Goal: Obtain resource: Download file/media

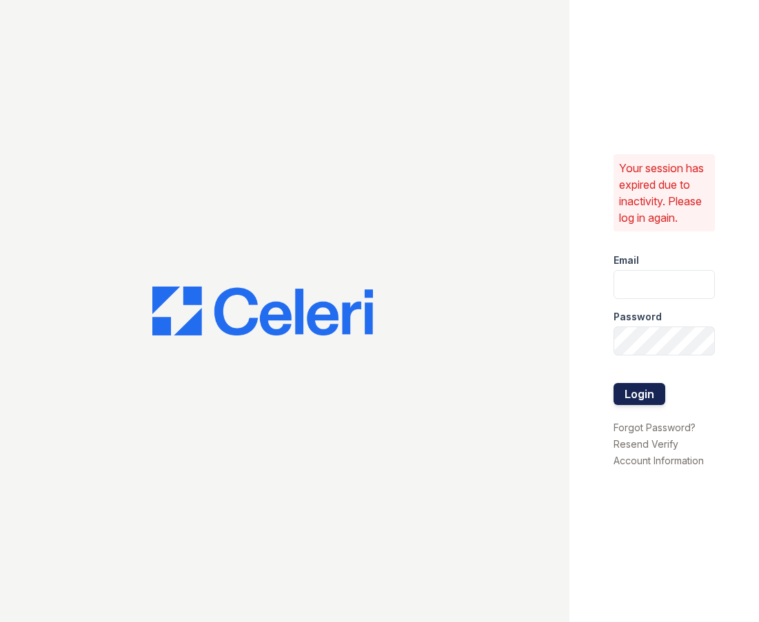
type input "leasing@paseoparkslope.com"
click at [635, 391] on button "Login" at bounding box center [639, 394] width 52 height 22
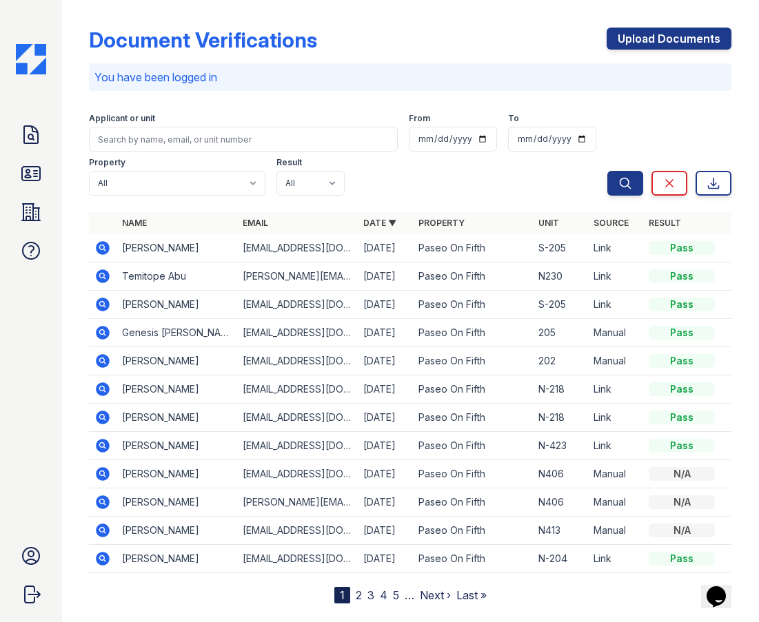
click at [96, 246] on icon at bounding box center [102, 248] width 17 height 17
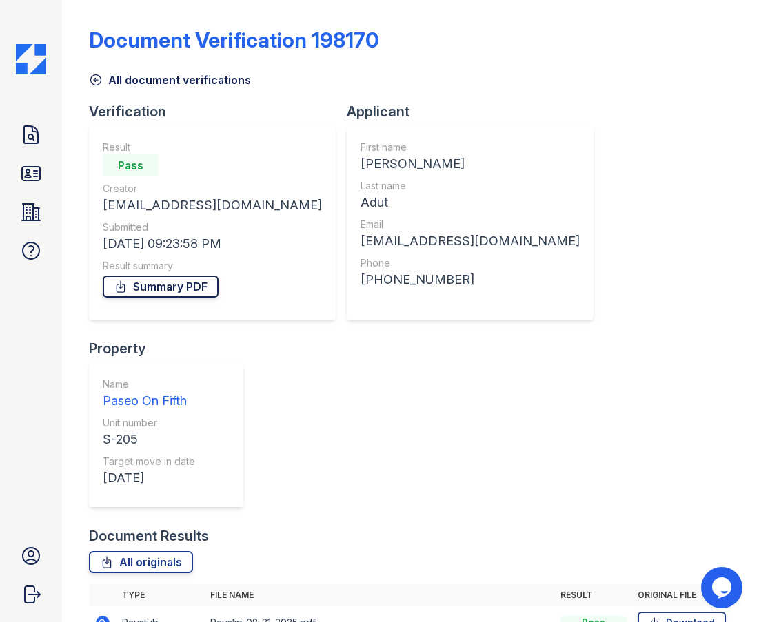
click at [194, 287] on link "Summary PDF" at bounding box center [161, 287] width 116 height 22
drag, startPoint x: 169, startPoint y: 375, endPoint x: 407, endPoint y: 376, distance: 238.5
click at [169, 551] on link "All originals" at bounding box center [141, 562] width 104 height 22
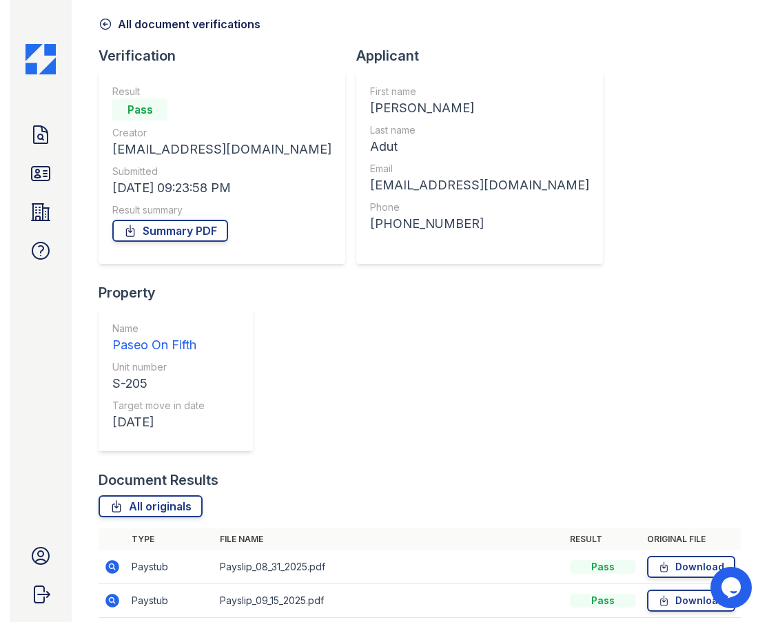
scroll to position [113, 0]
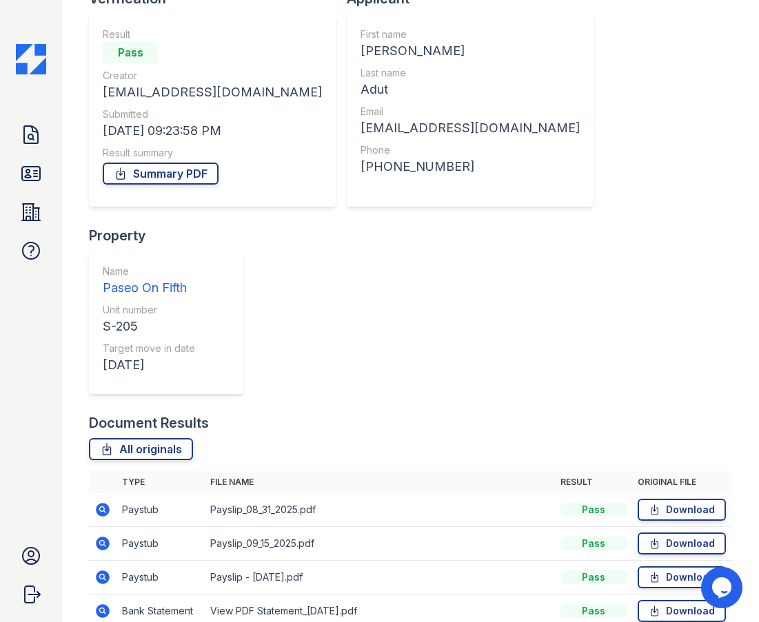
drag, startPoint x: 600, startPoint y: 534, endPoint x: 562, endPoint y: 562, distance: 47.8
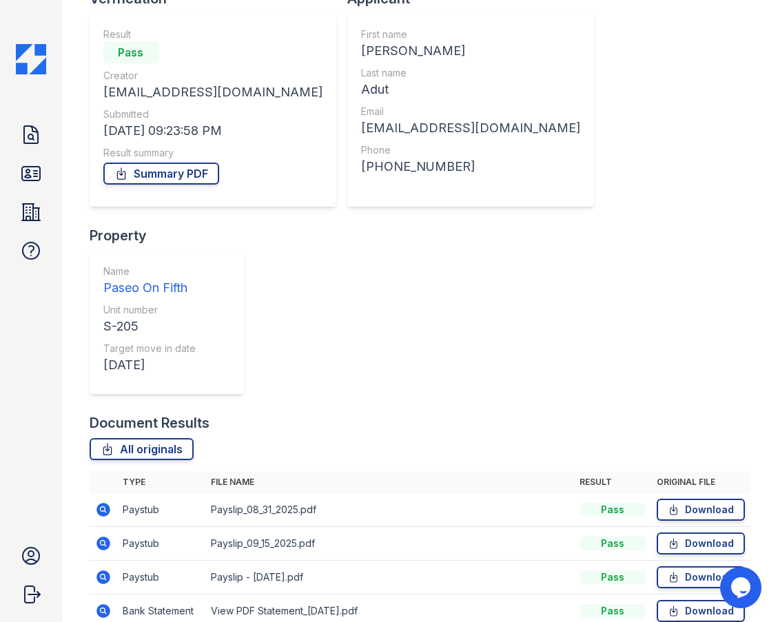
scroll to position [0, 0]
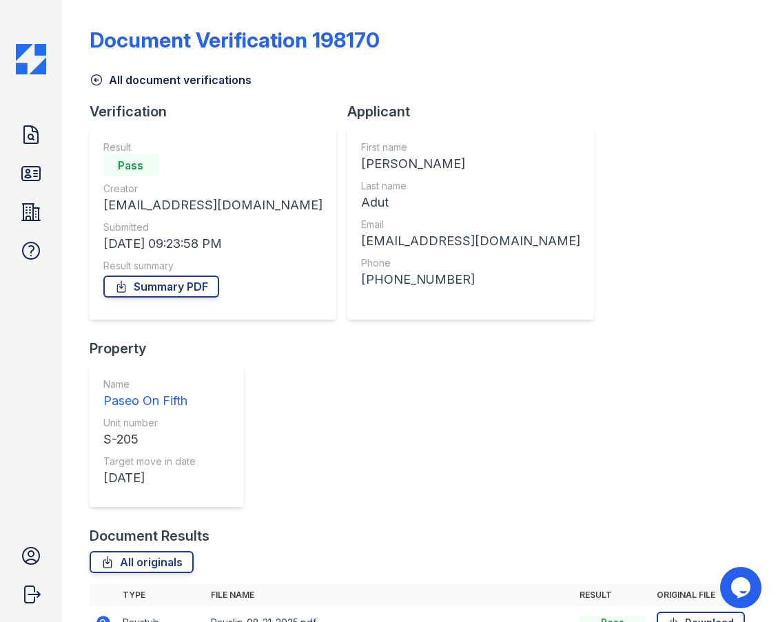
drag, startPoint x: 26, startPoint y: 169, endPoint x: 103, endPoint y: 203, distance: 83.6
click at [26, 169] on icon at bounding box center [31, 174] width 22 height 22
